Goal: Find contact information: Obtain details needed to contact an individual or organization

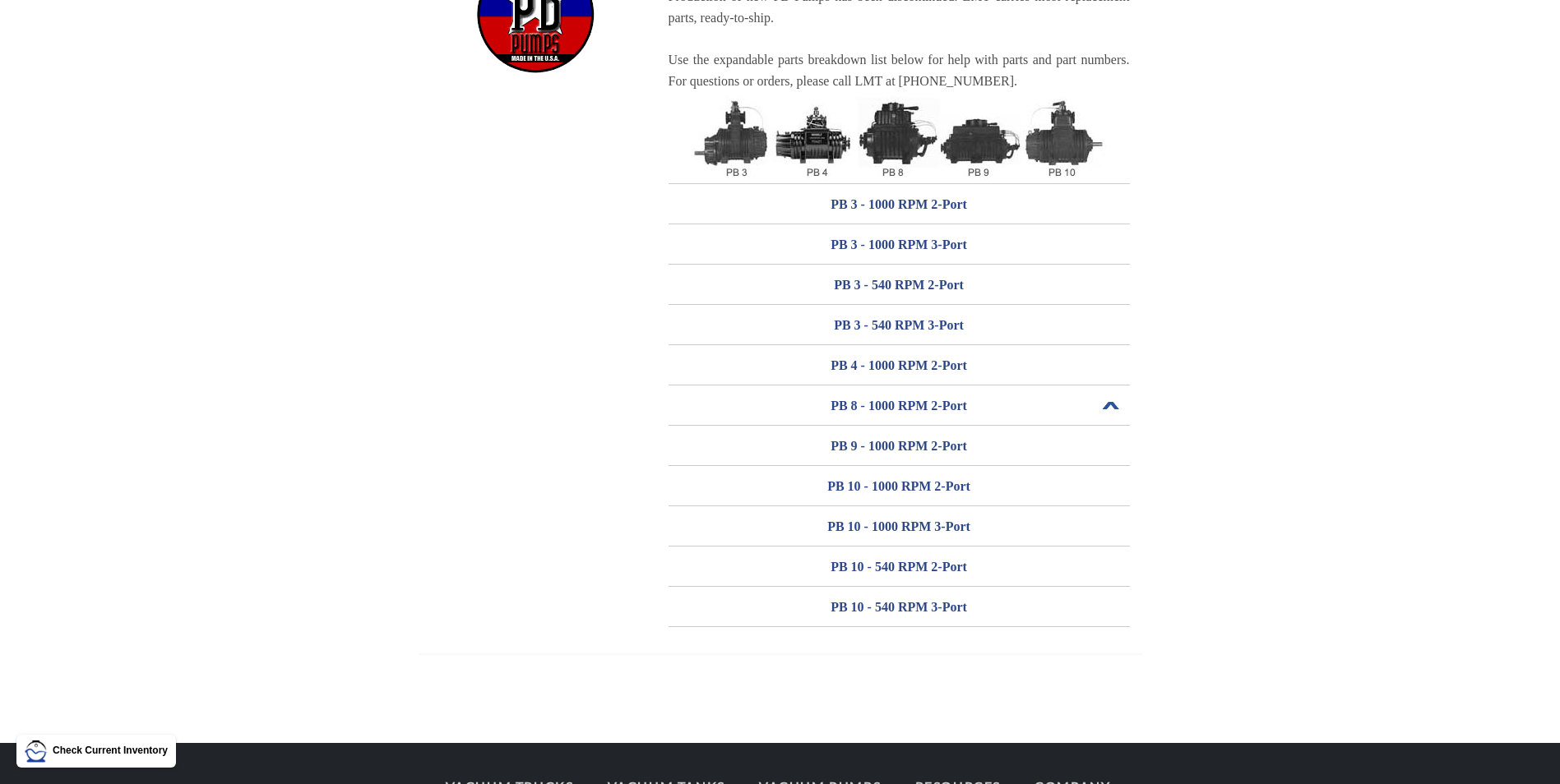
scroll to position [247, 0]
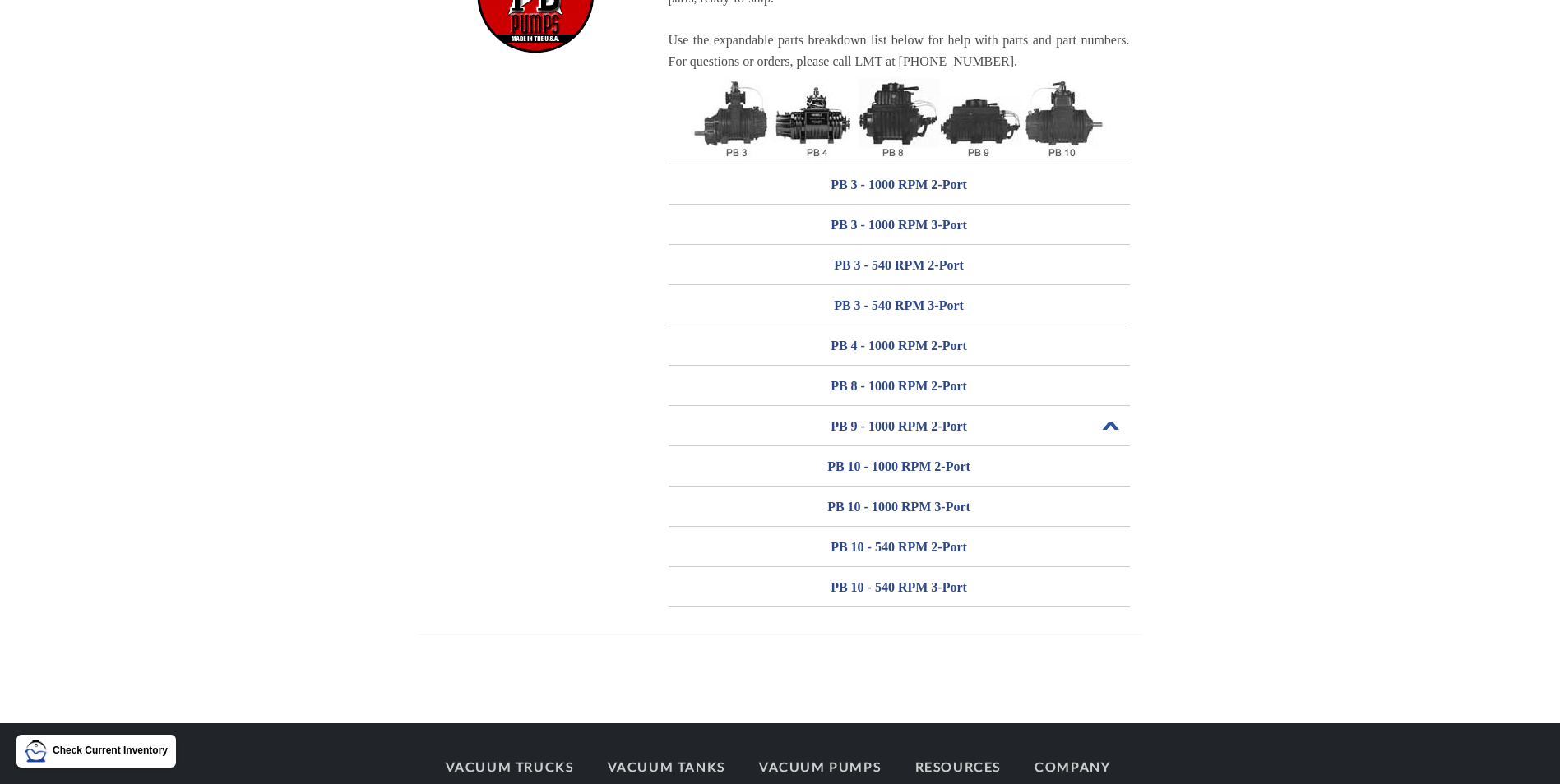
click at [891, 424] on h3 "PB 9 - 1000 RPM 2-Port" at bounding box center [899, 426] width 461 height 26
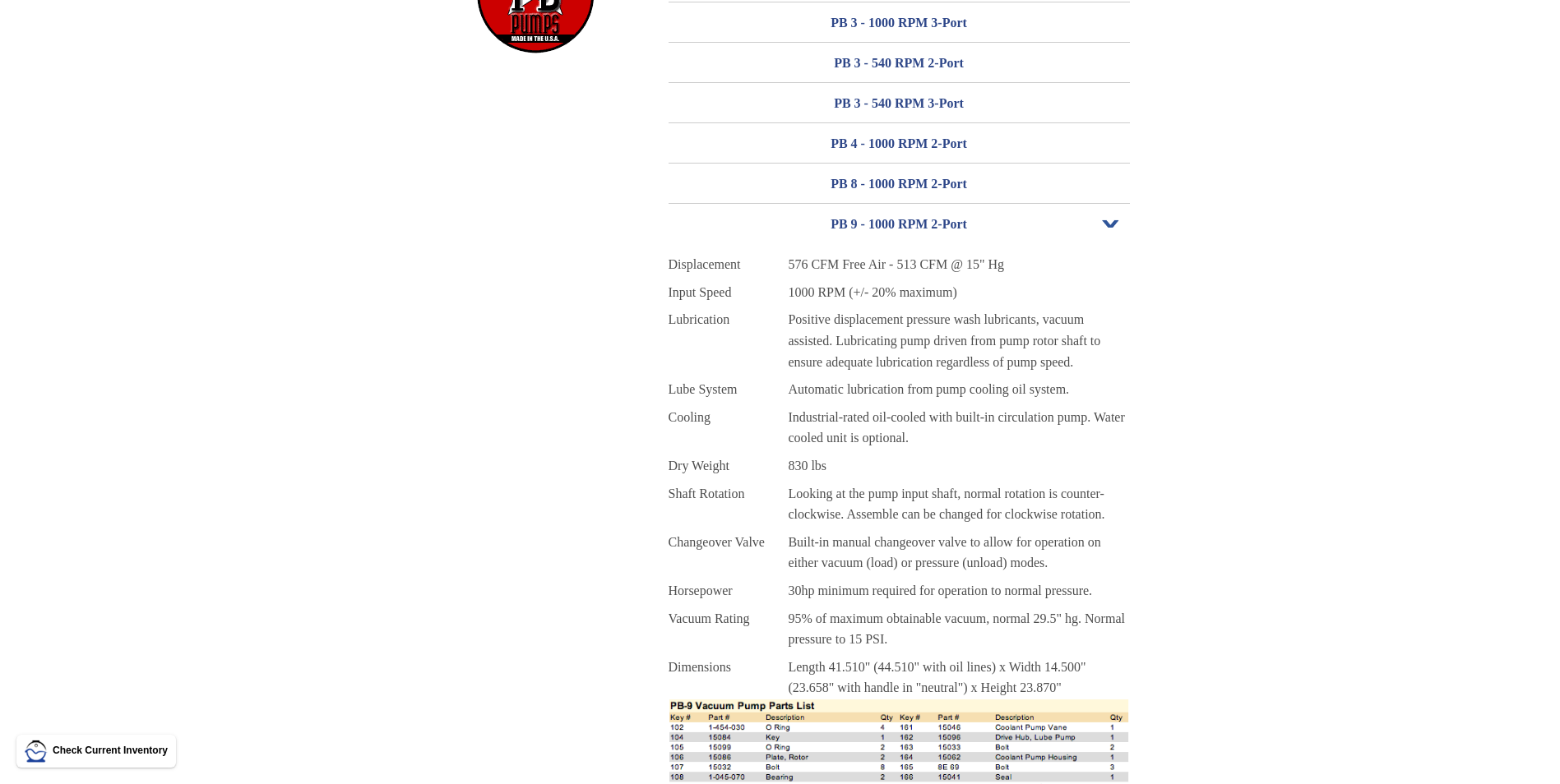
scroll to position [0, 0]
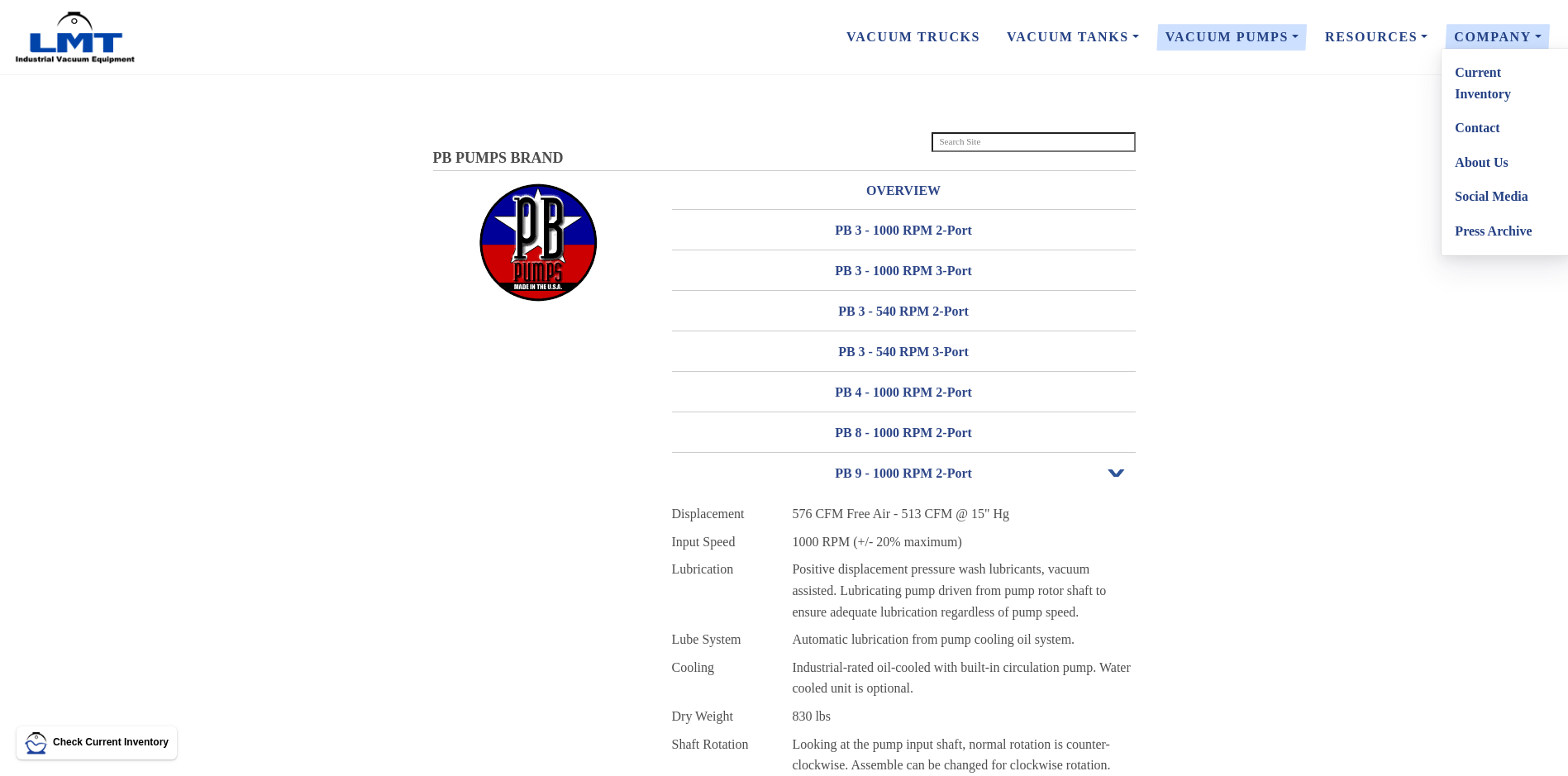
click at [1475, 127] on link "Contact" at bounding box center [1507, 128] width 131 height 34
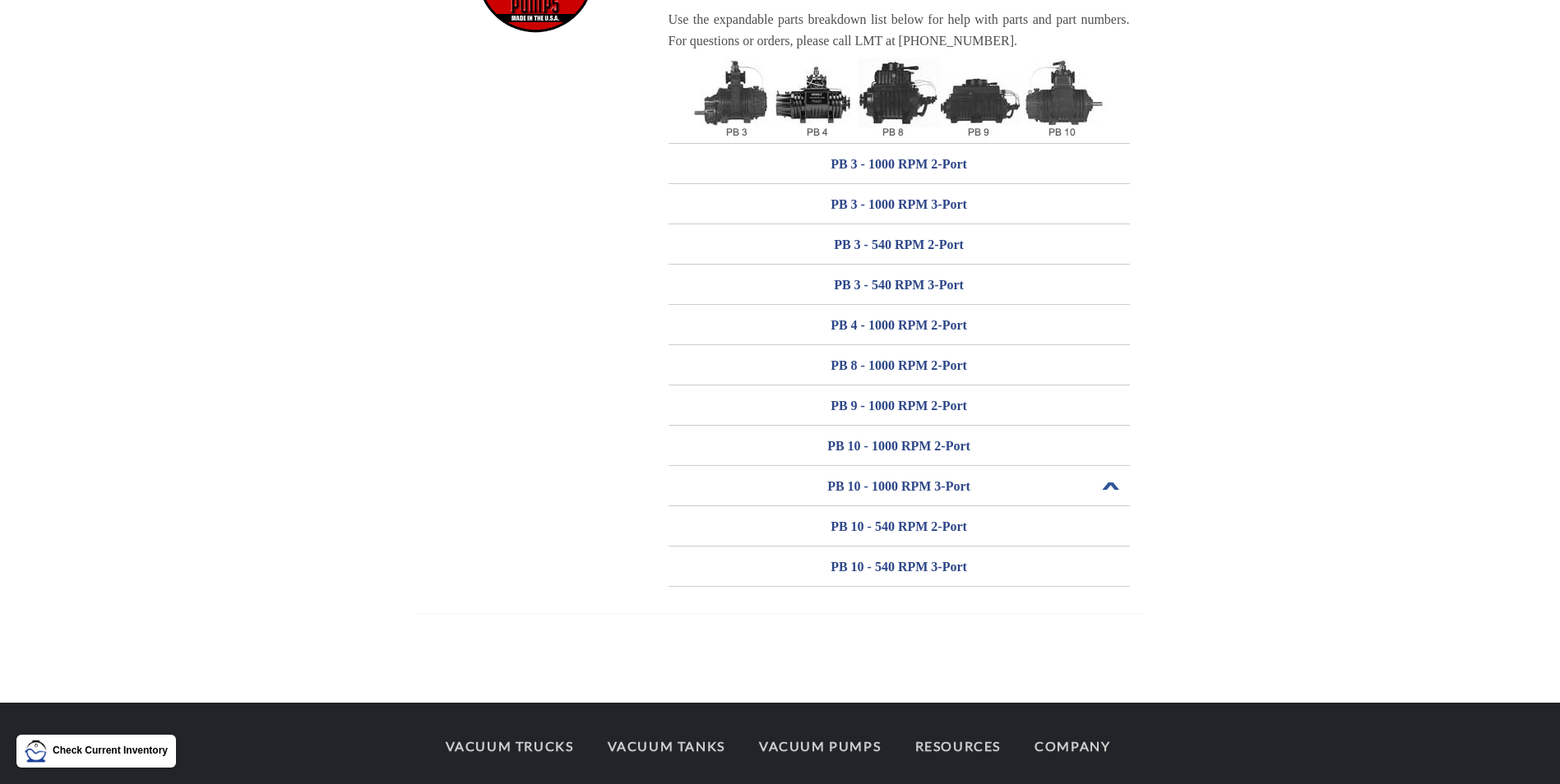
scroll to position [239, 0]
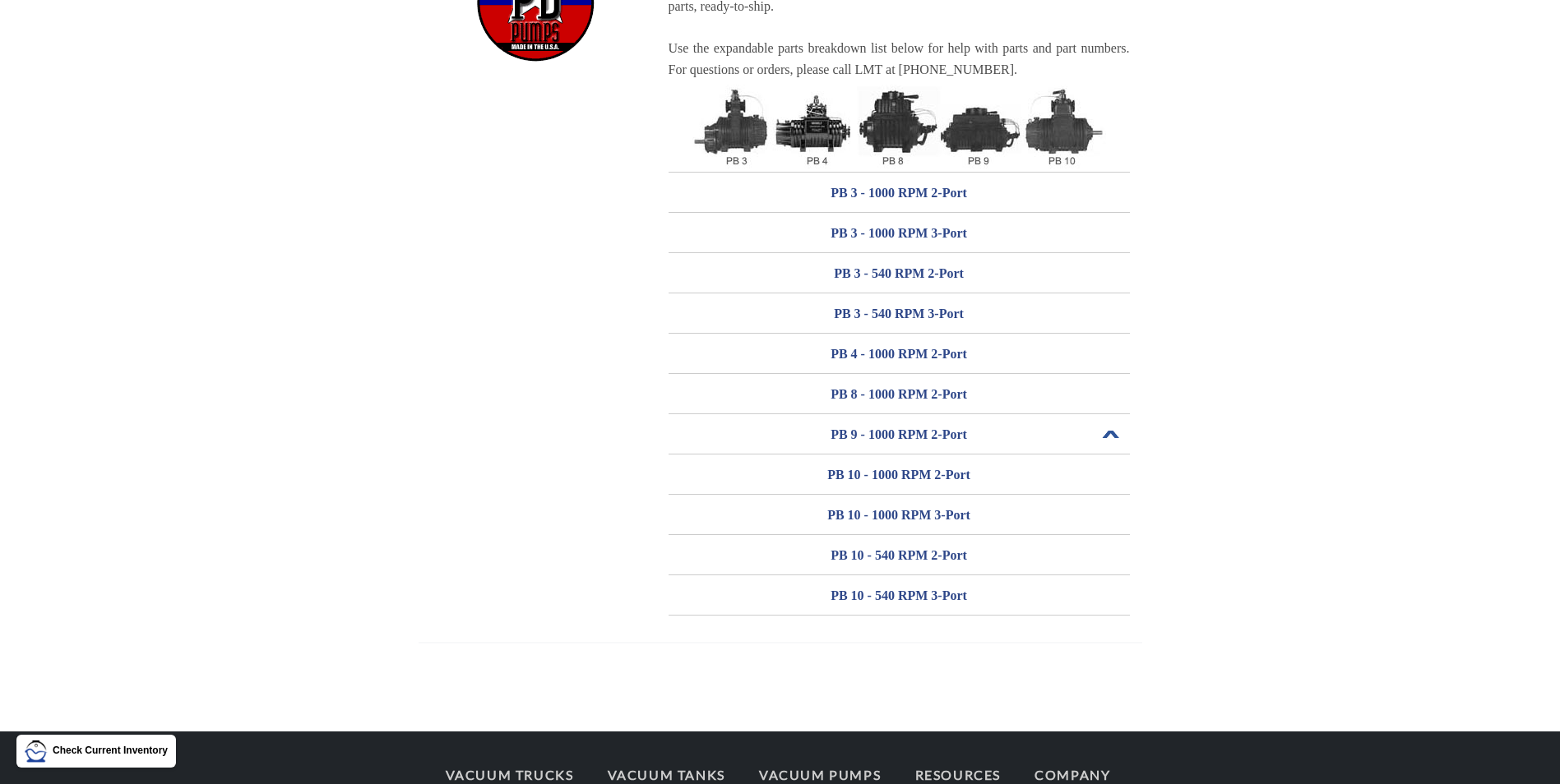
click at [890, 435] on h3 "PB 9 - 1000 RPM 2-Port" at bounding box center [899, 434] width 461 height 26
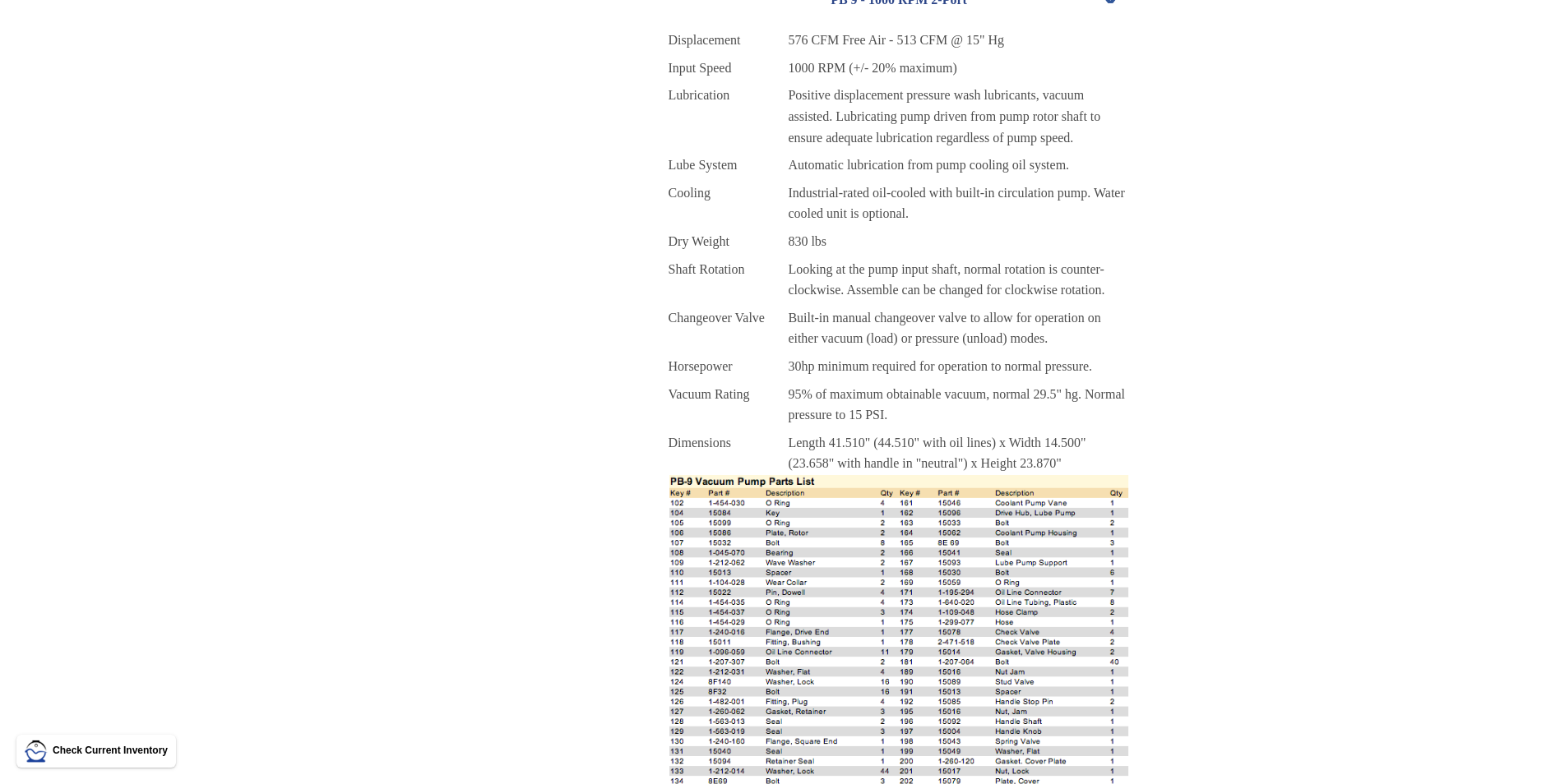
scroll to position [320, 0]
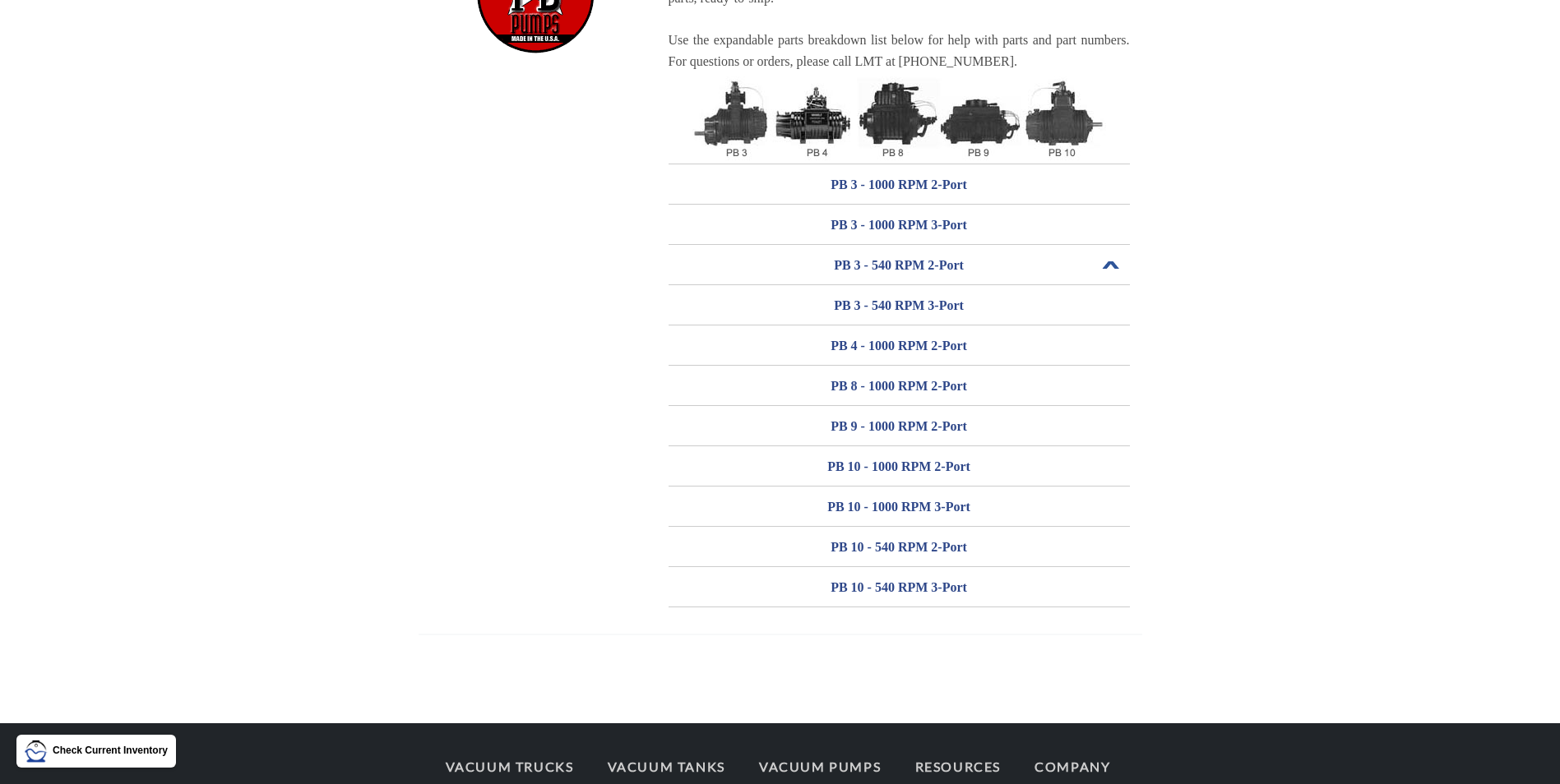
scroll to position [239, 0]
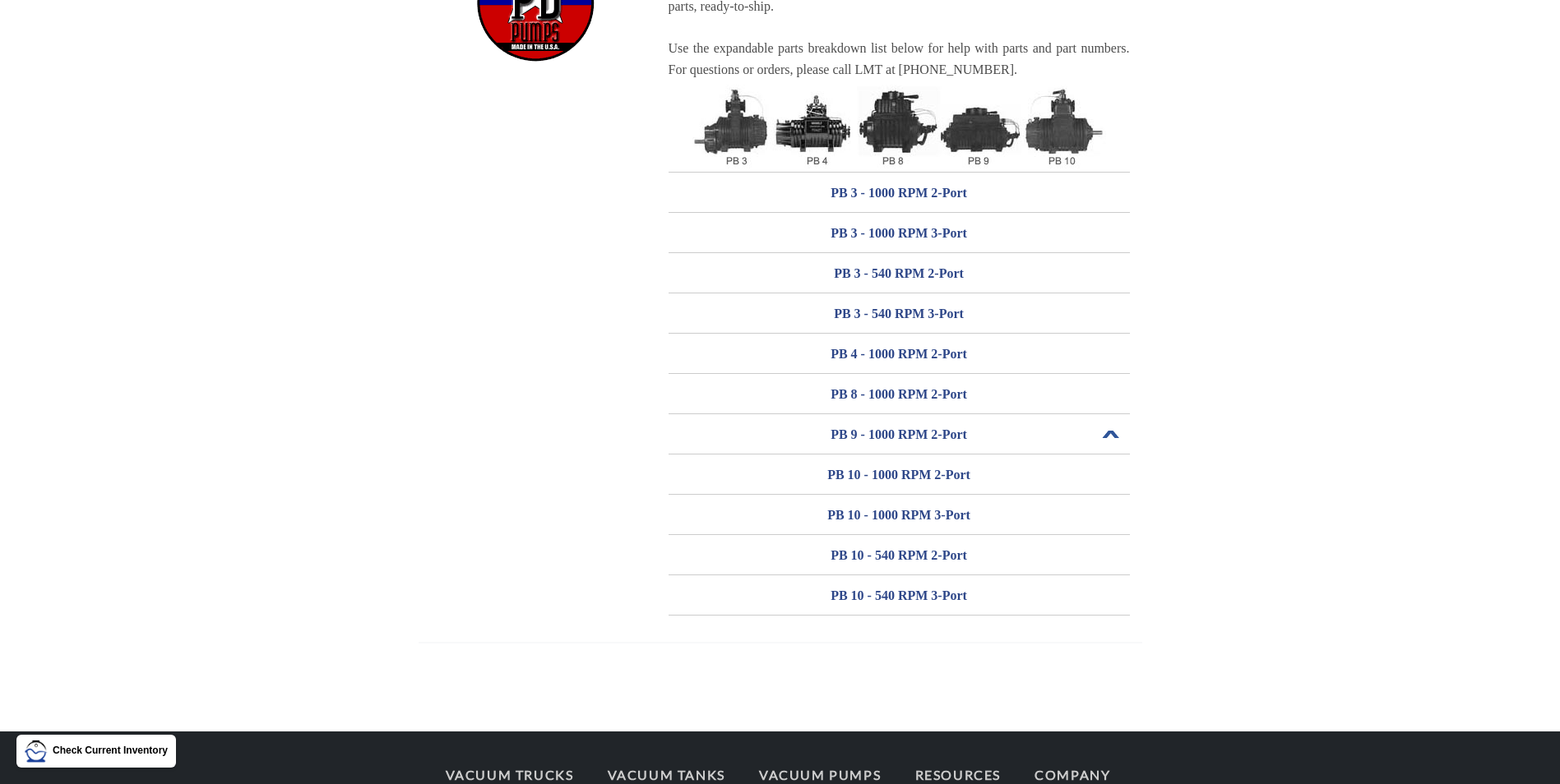
click at [890, 430] on h3 "PB 9 - 1000 RPM 2-Port" at bounding box center [899, 434] width 461 height 26
